Goal: Find specific page/section: Find specific page/section

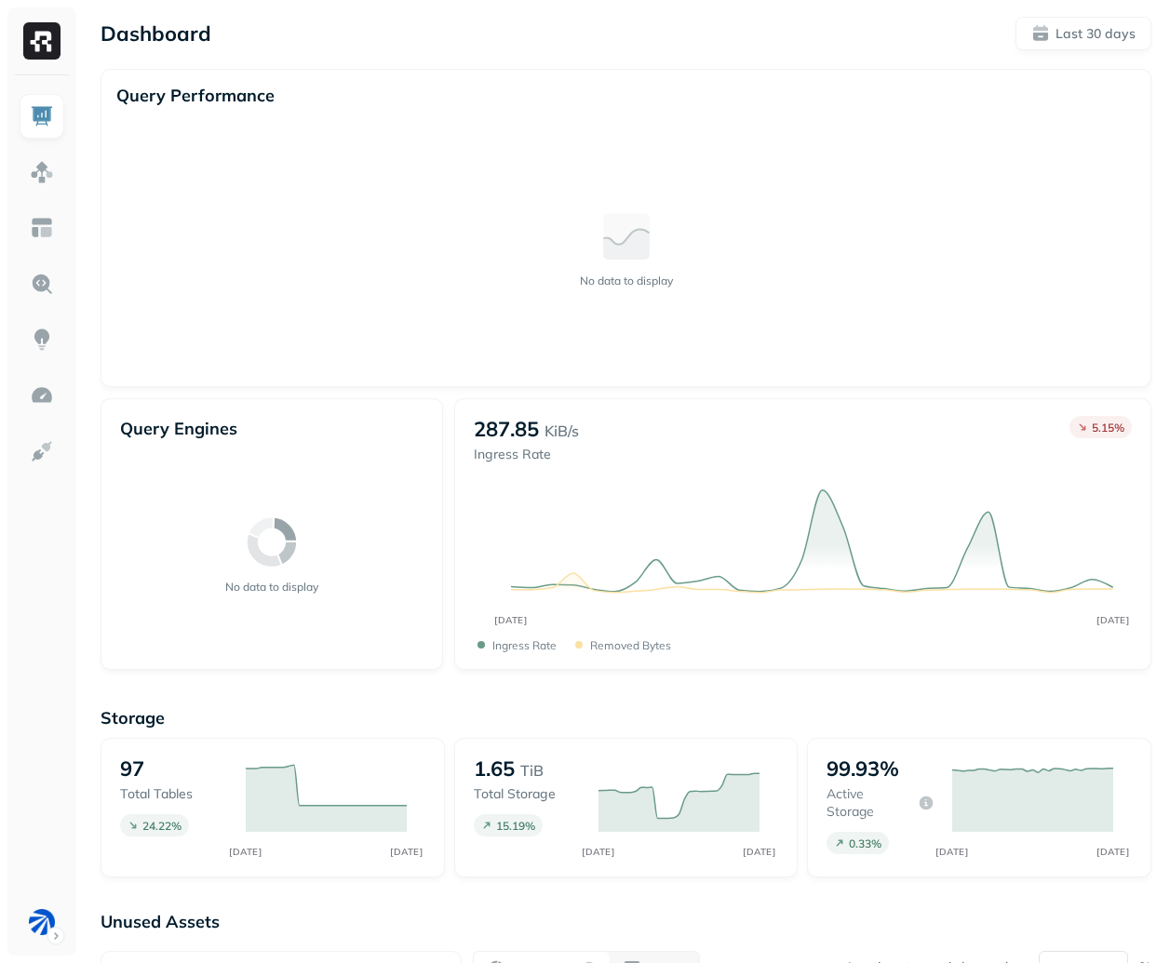
drag, startPoint x: 489, startPoint y: 438, endPoint x: 48, endPoint y: 563, distance: 458.3
click at [48, 563] on ul at bounding box center [42, 519] width 47 height 850
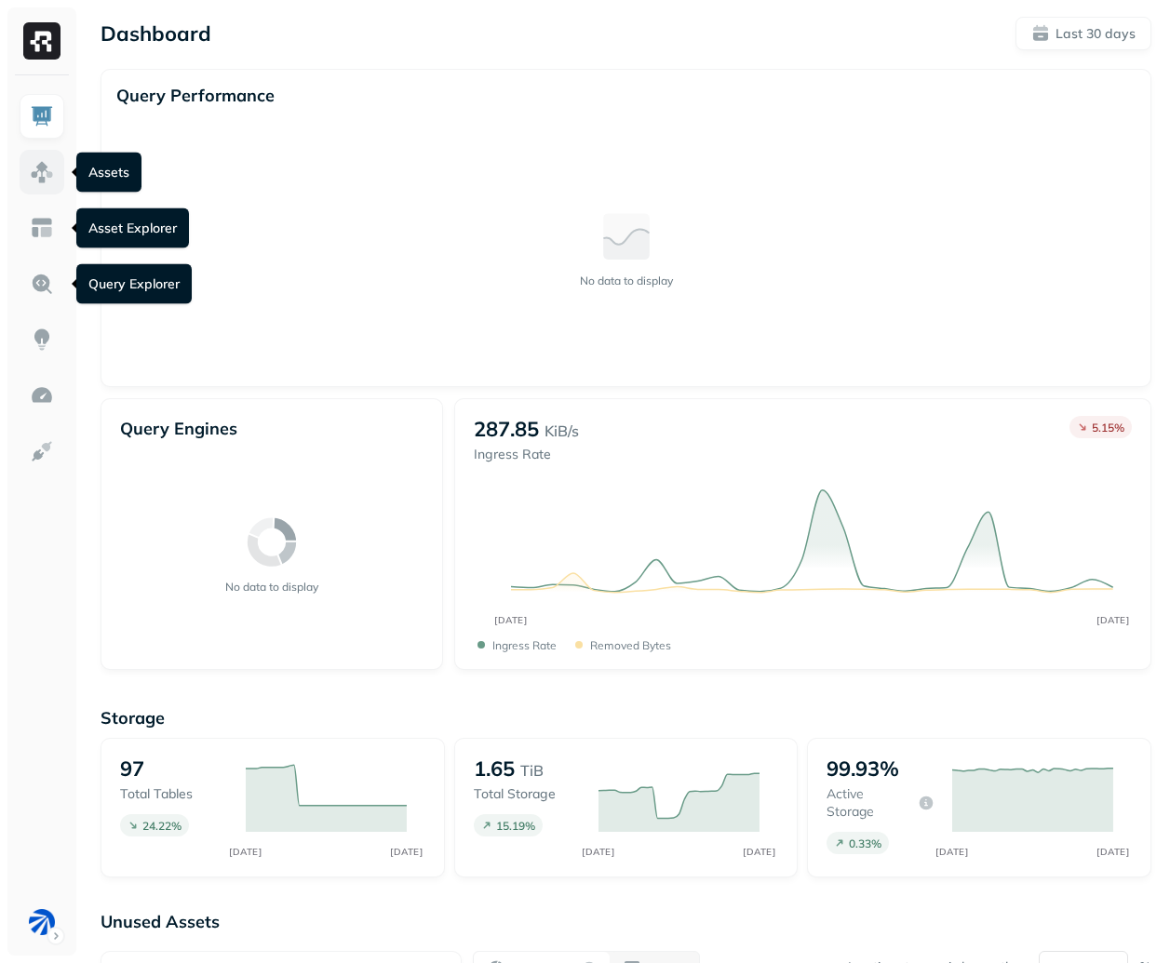
click at [52, 169] on img at bounding box center [42, 172] width 24 height 24
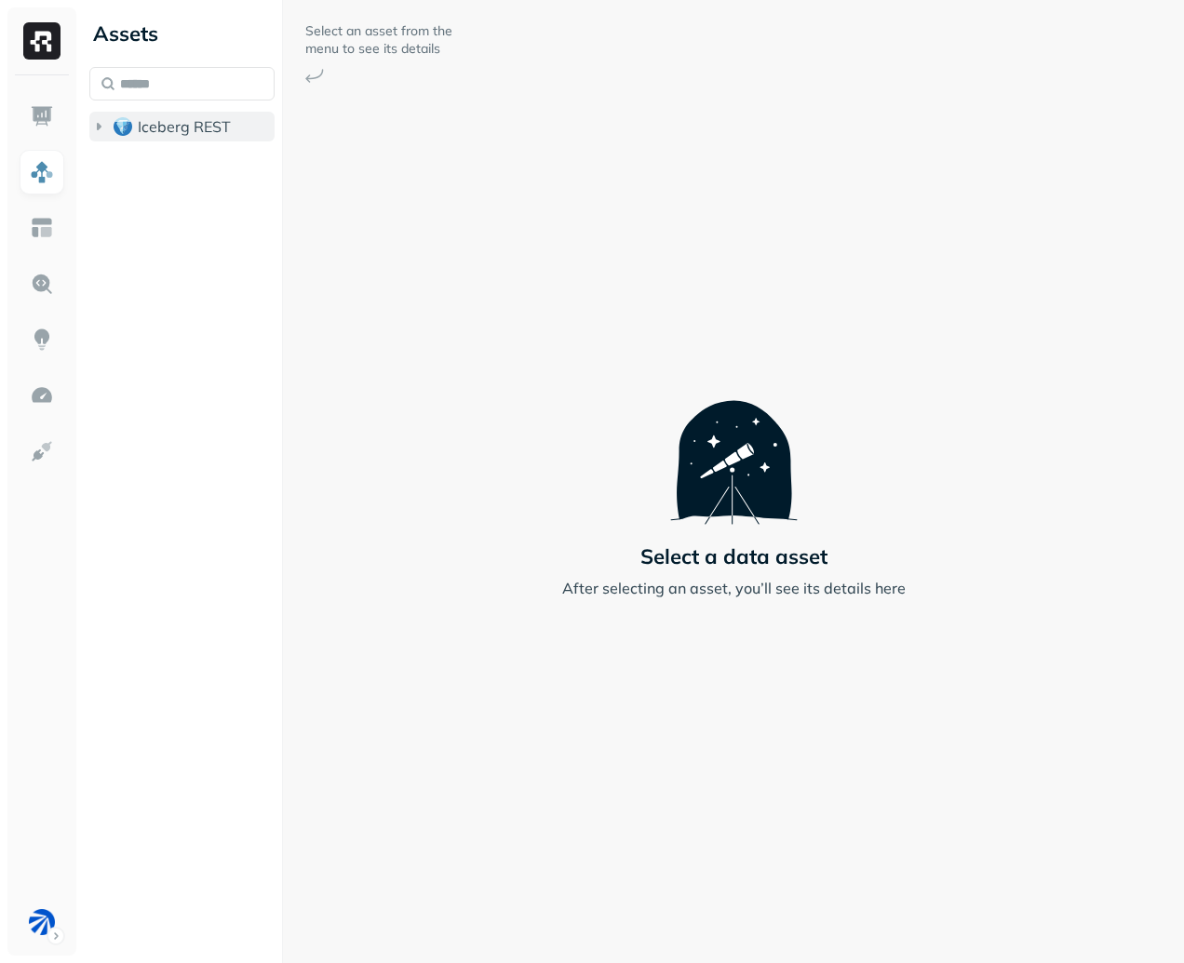
click at [162, 126] on span "Iceberg REST" at bounding box center [184, 126] width 93 height 19
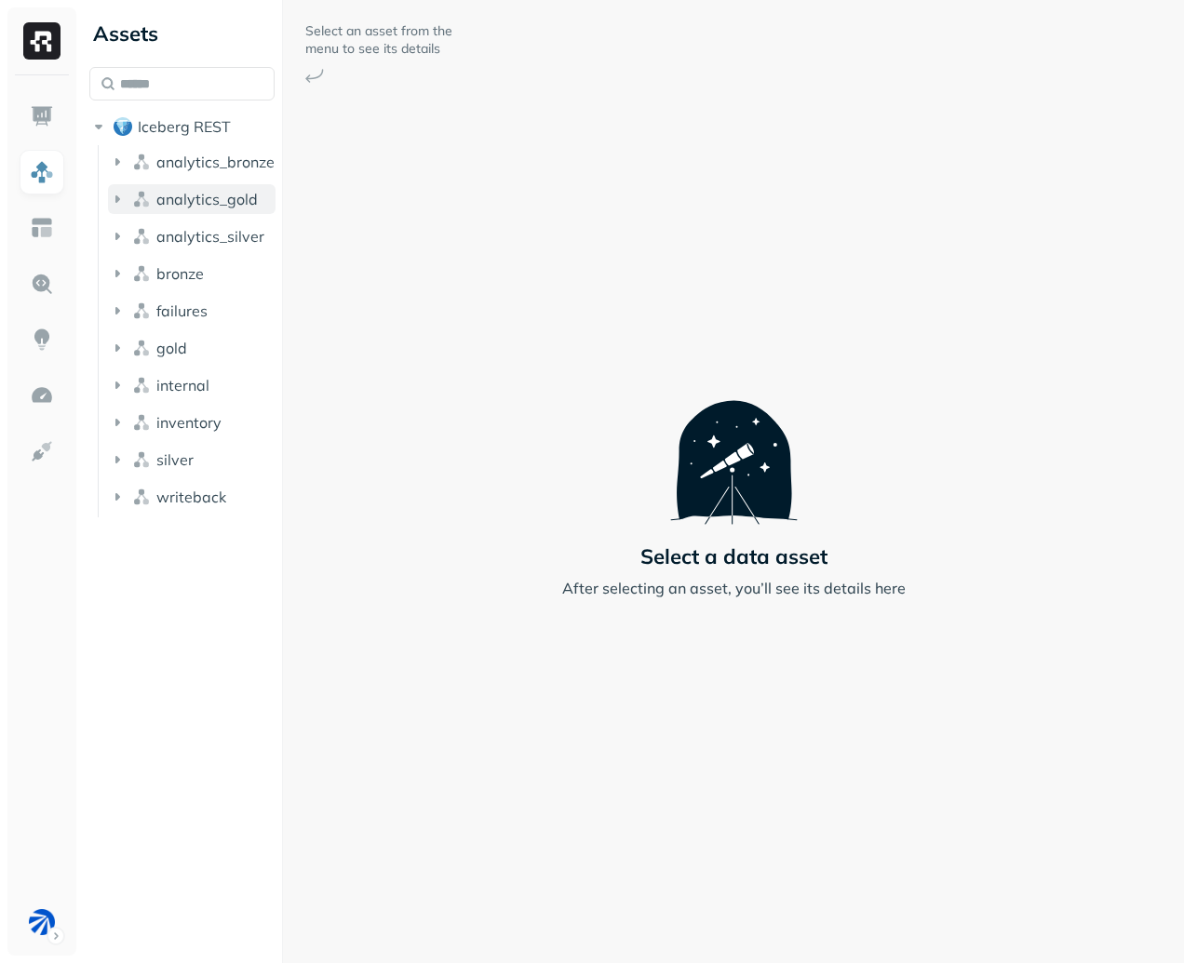
click at [210, 192] on span "analytics_gold" at bounding box center [206, 199] width 101 height 19
click at [217, 238] on p "( 7 )" at bounding box center [210, 234] width 19 height 19
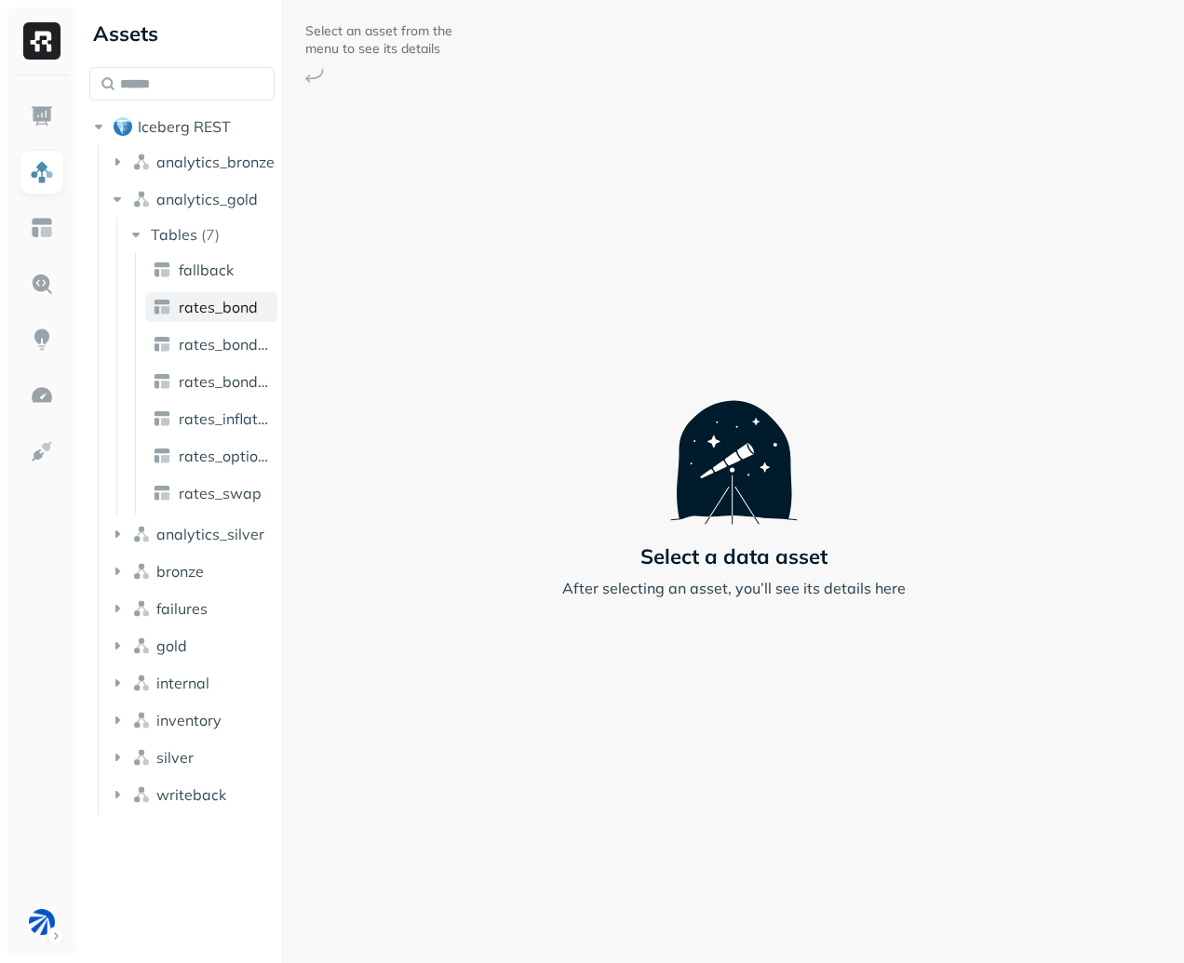
click at [237, 313] on span "rates_bond" at bounding box center [218, 307] width 79 height 19
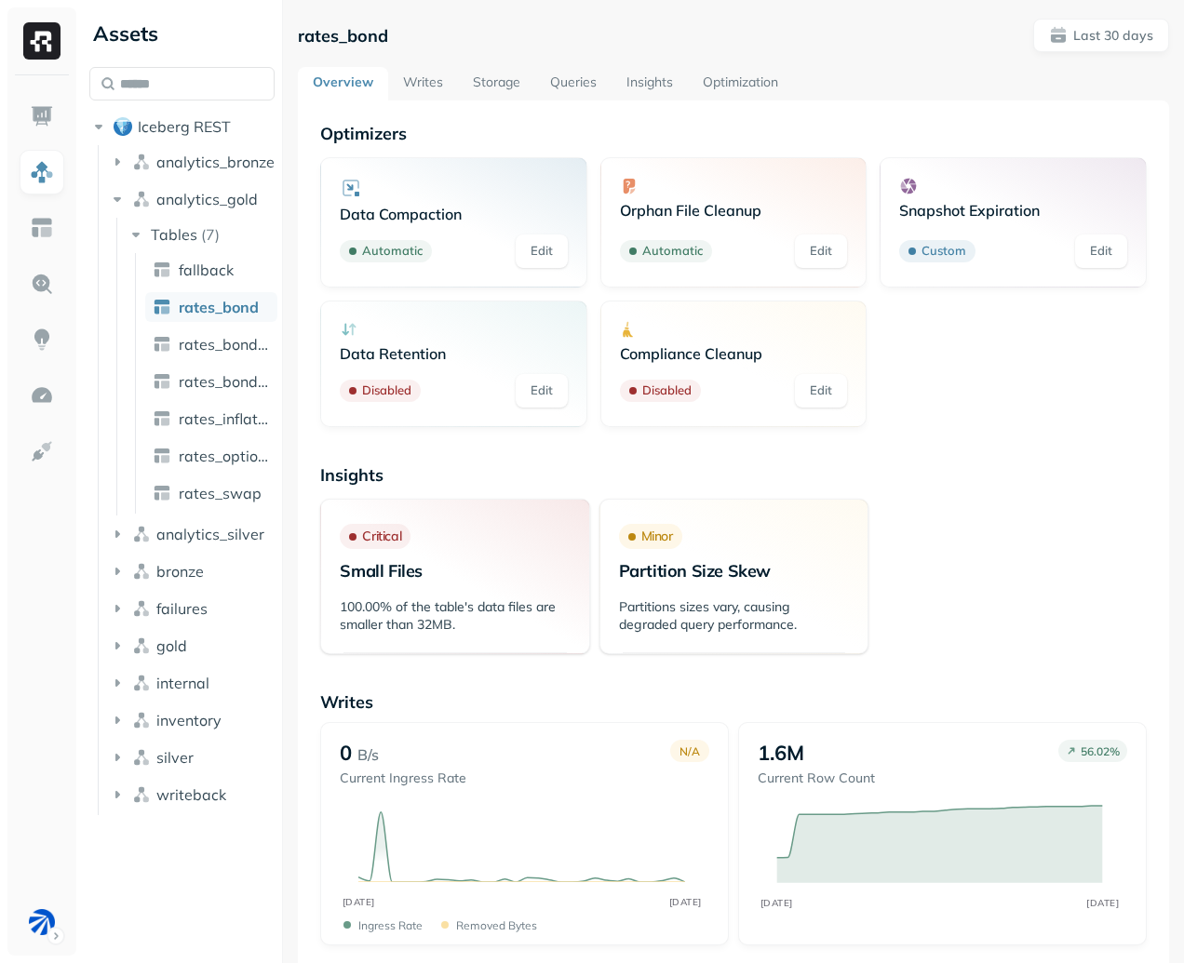
click at [430, 77] on link "Writes" at bounding box center [423, 83] width 70 height 33
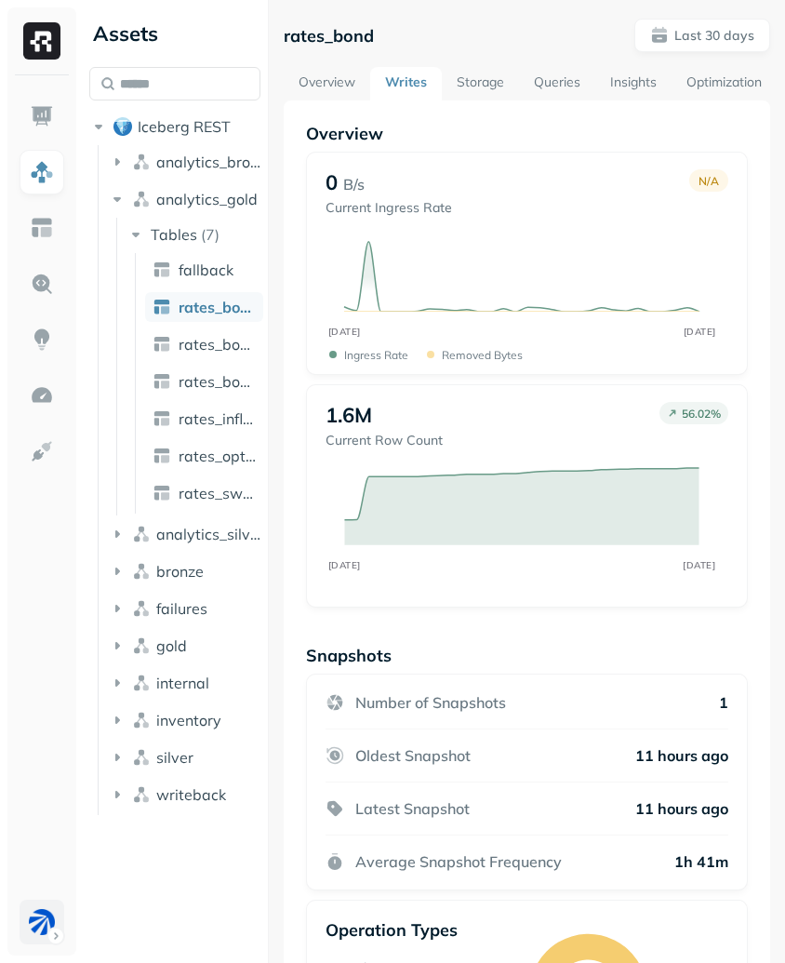
click at [30, 938] on html "Assets Iceberg REST analytics_bronze analytics_gold Tables ( 7 ) fallback rates…" at bounding box center [392, 481] width 785 height 963
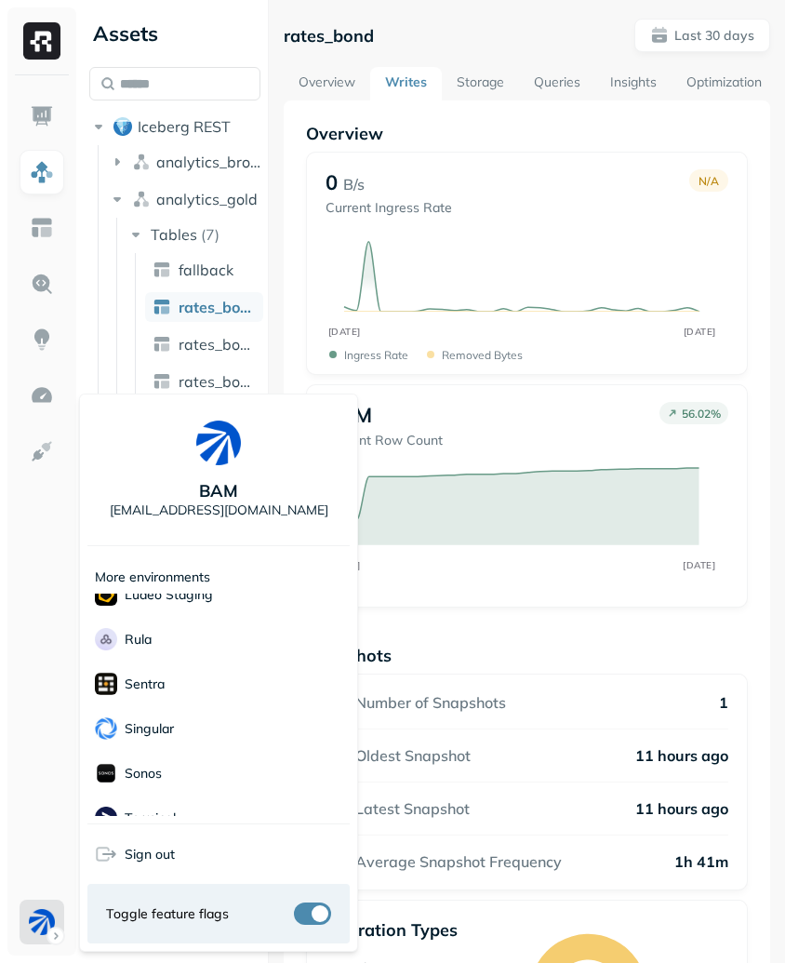
scroll to position [537, 0]
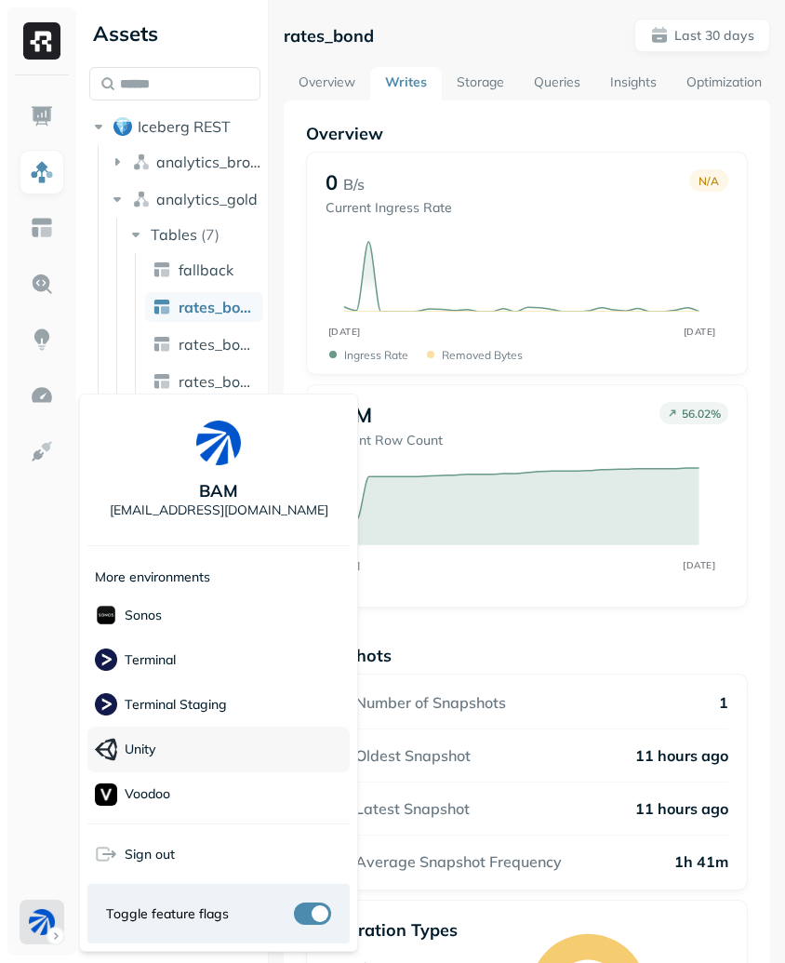
click at [169, 752] on div "Unity" at bounding box center [218, 750] width 262 height 46
